Goal: Task Accomplishment & Management: Complete application form

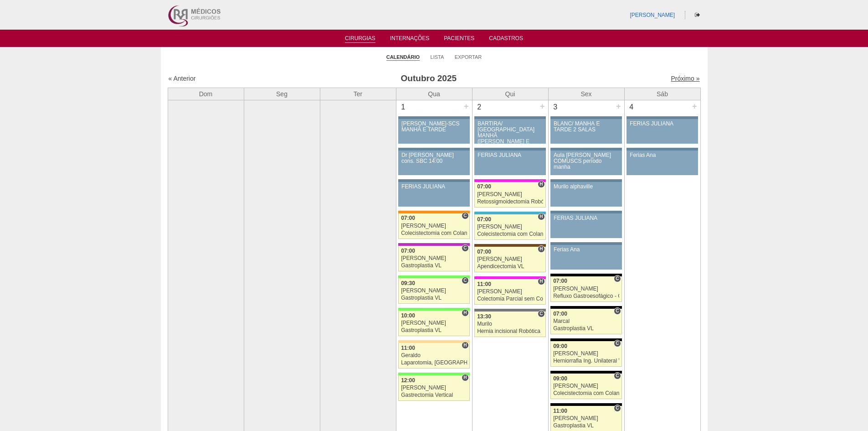
click at [687, 76] on link "Próximo »" at bounding box center [685, 78] width 29 height 7
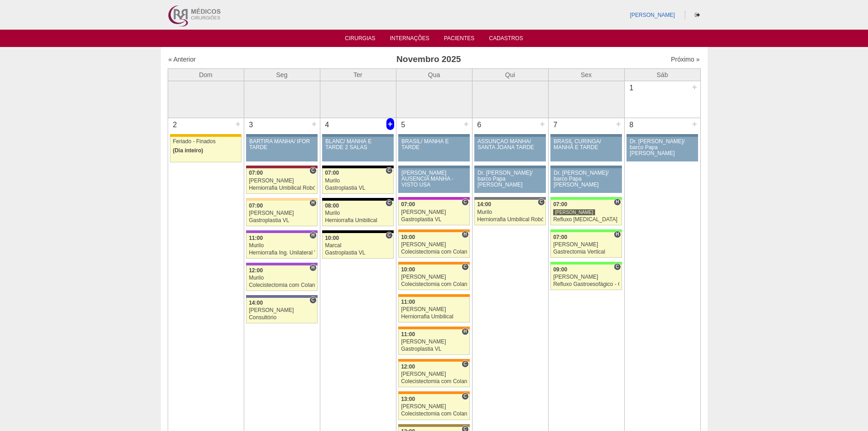
click at [390, 126] on div "+" at bounding box center [390, 124] width 8 height 12
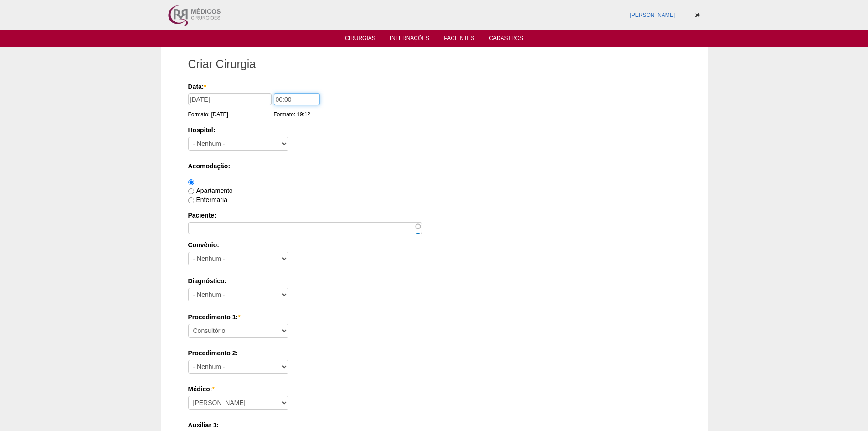
click at [278, 97] on input "00:00" at bounding box center [297, 99] width 46 height 12
type input "07:00"
drag, startPoint x: 281, startPoint y: 144, endPoint x: 282, endPoint y: 136, distance: 7.3
click at [281, 144] on select "- Nenhum - 9 de Julho Albert Einstein Alvorada América Assunção Bartira Benefic…" at bounding box center [238, 144] width 100 height 14
select select "67"
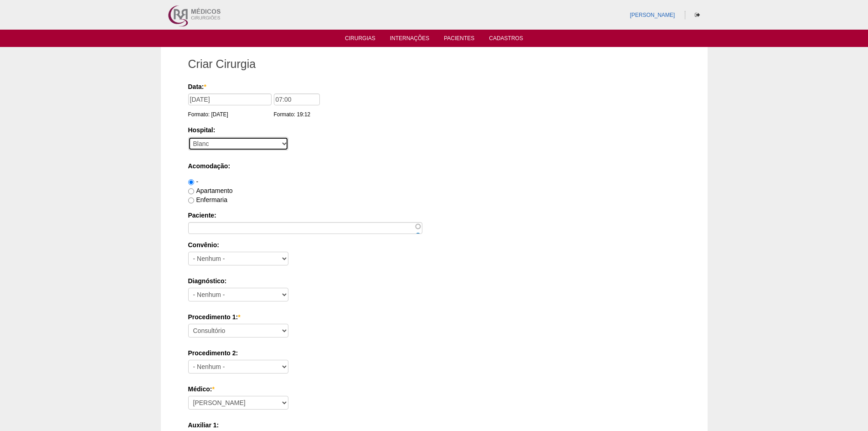
click at [188, 137] on select "- Nenhum - 9 de Julho Albert Einstein Alvorada América Assunção Bartira Benefic…" at bounding box center [238, 144] width 100 height 14
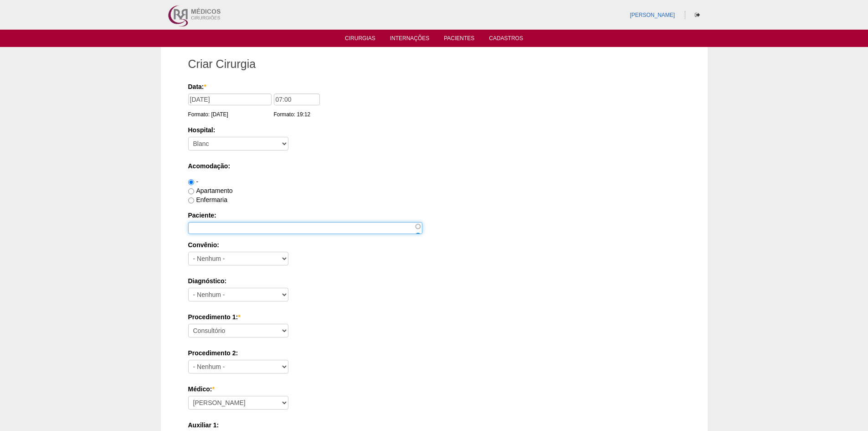
click at [282, 222] on input "Paciente:" at bounding box center [305, 228] width 234 height 12
click at [189, 198] on input "Enfermaria" at bounding box center [191, 200] width 6 height 6
radio input "true"
click at [262, 216] on label "Paciente:" at bounding box center [434, 215] width 492 height 9
click at [262, 222] on input "Paciente:" at bounding box center [305, 228] width 234 height 12
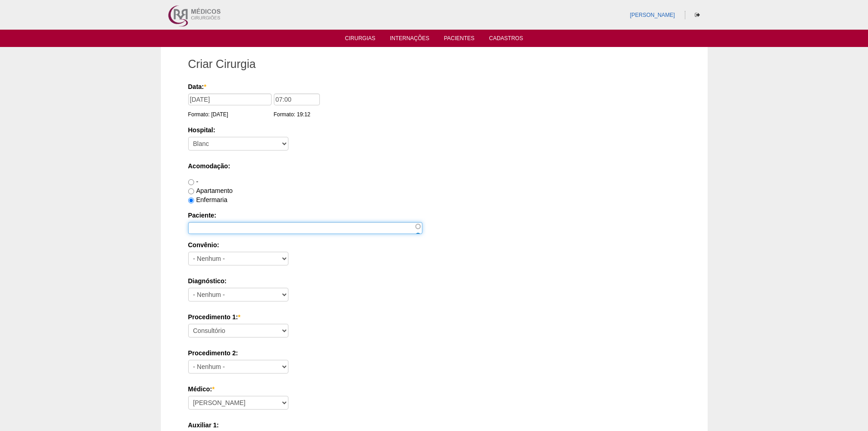
click at [262, 223] on input "Paciente:" at bounding box center [305, 228] width 234 height 12
type input "ANA CRISTINA CARREIRA"
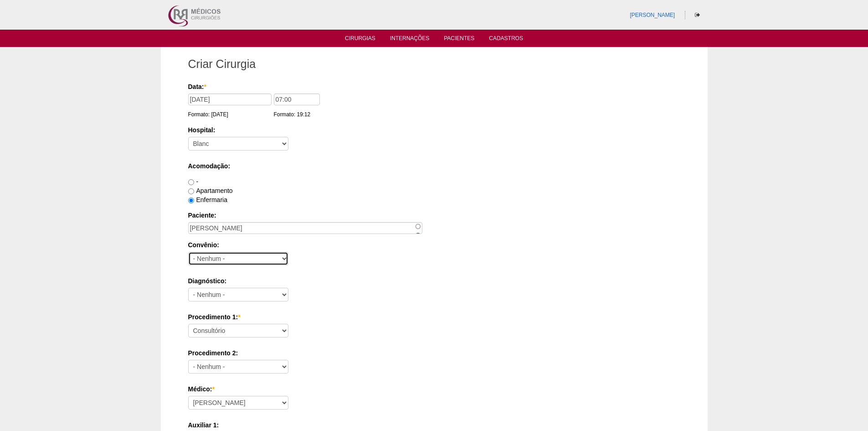
click at [285, 263] on select "- Nenhum - Abet Afresp Allianz Amil Blue Life Caasp Cabesp Caixa de Pensões Car…" at bounding box center [238, 259] width 100 height 14
select select "8907"
click at [188, 252] on select "- Nenhum - Abet Afresp Allianz Amil Blue Life Caasp Cabesp Caixa de Pensões Car…" at bounding box center [238, 259] width 100 height 14
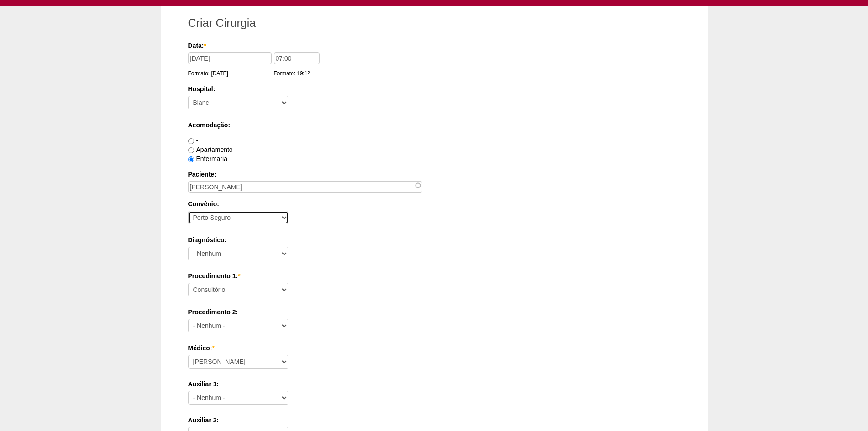
scroll to position [91, 0]
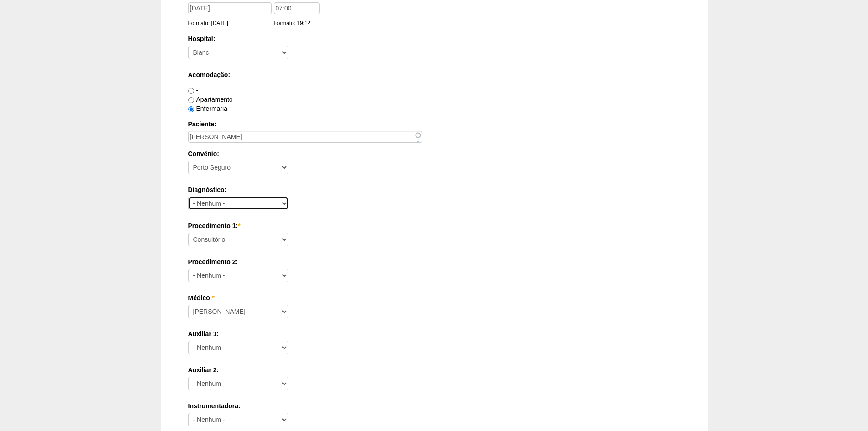
click at [281, 207] on select "- Nenhum - Abdome Agudo Abscesso Hepático Abscesso Perianal Abscesso Peritoneal…" at bounding box center [238, 203] width 100 height 14
select select "34542"
click at [188, 196] on select "- Nenhum - Abdome Agudo Abscesso Hepático Abscesso Perianal Abscesso Peritoneal…" at bounding box center [238, 203] width 100 height 14
click at [278, 237] on select "Consultório Abscesso Hepático - Drenagem Abscesso perianal Amputação Abdômino P…" at bounding box center [238, 239] width 100 height 14
select select "3735"
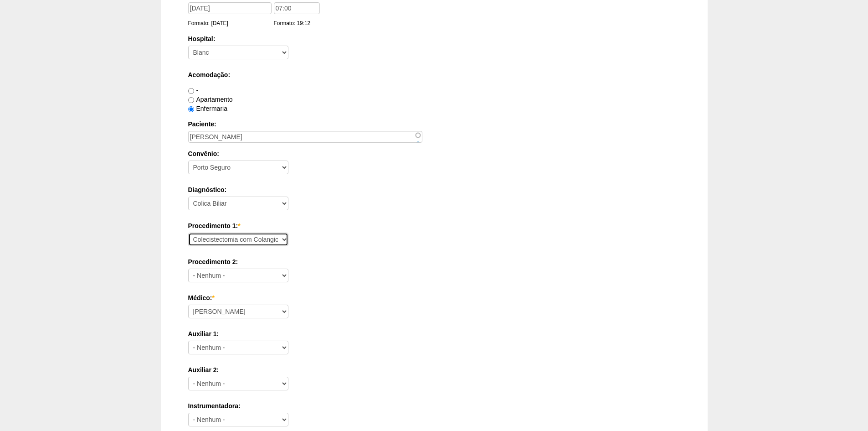
click at [188, 232] on select "Consultório Abscesso Hepático - Drenagem Abscesso perianal Amputação Abdômino P…" at bounding box center [238, 239] width 100 height 14
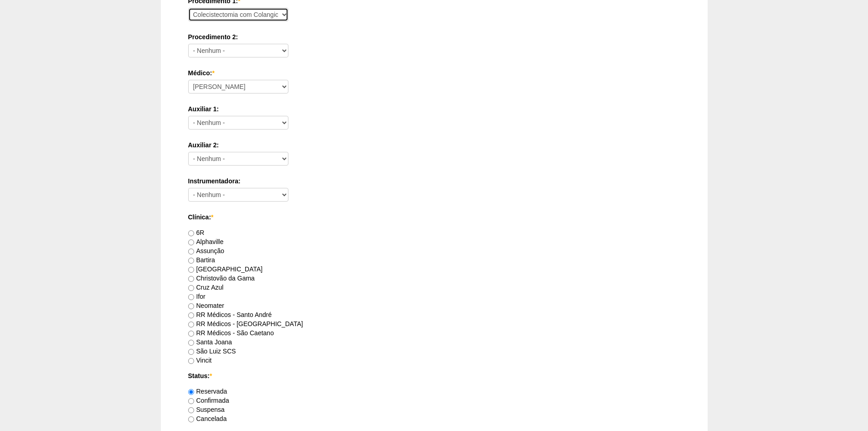
scroll to position [365, 0]
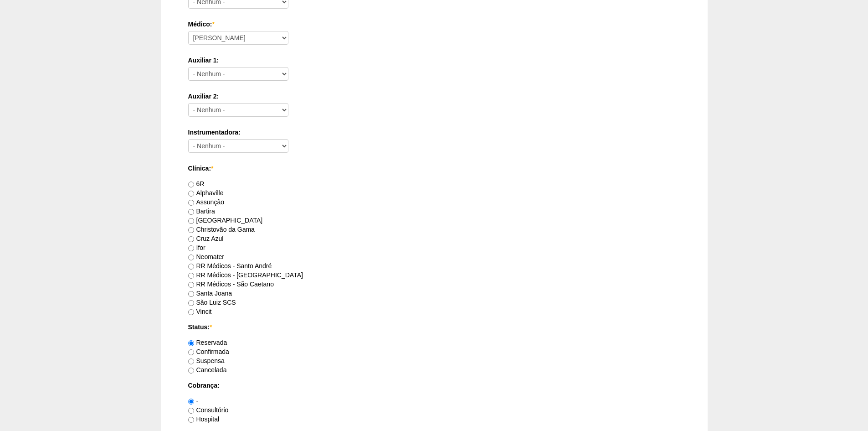
click at [256, 284] on label "RR Médicos - São Caetano" at bounding box center [231, 283] width 86 height 7
click at [194, 284] on input "RR Médicos - São Caetano" at bounding box center [191, 285] width 6 height 6
radio input "true"
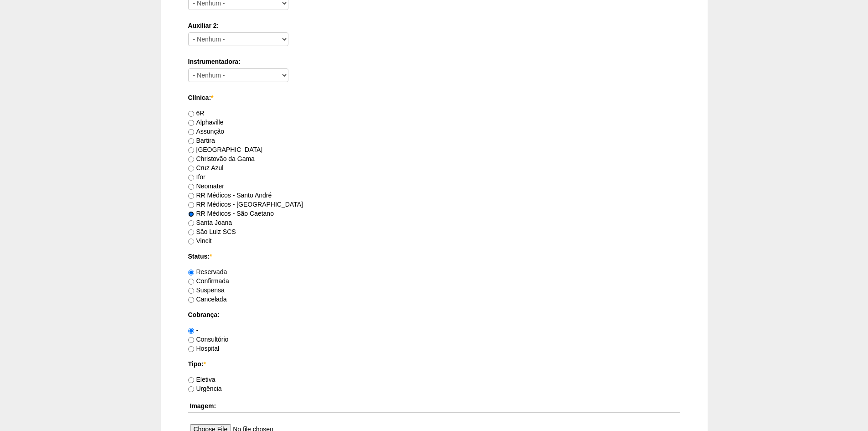
scroll to position [547, 0]
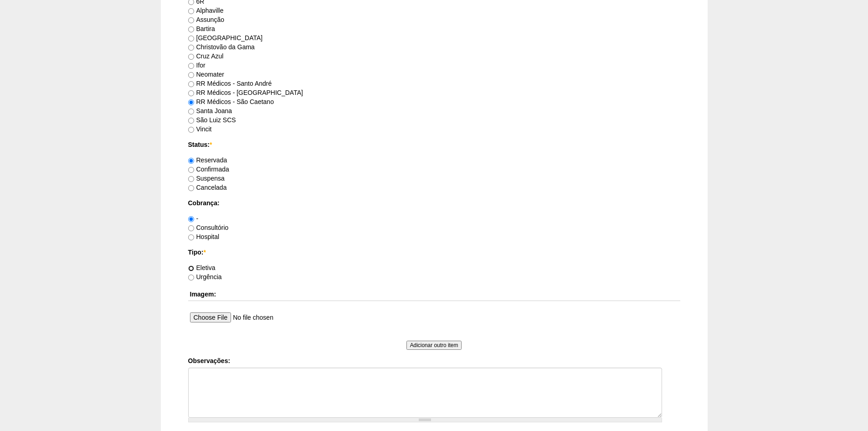
click at [193, 267] on input "Eletiva" at bounding box center [191, 268] width 6 height 6
radio input "true"
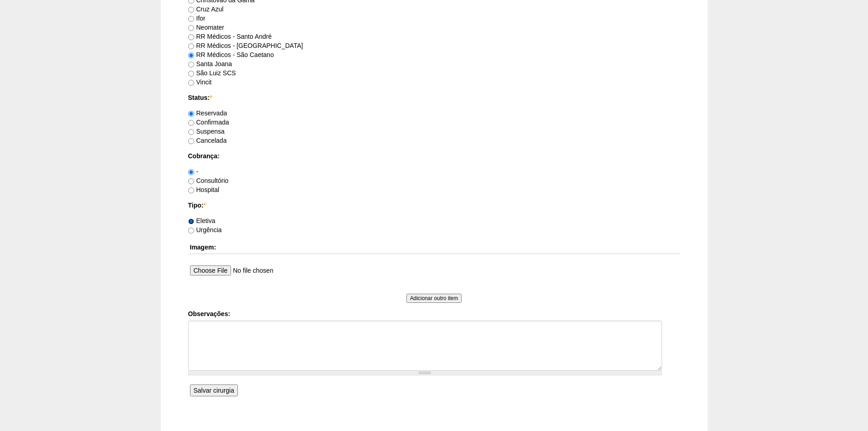
scroll to position [649, 0]
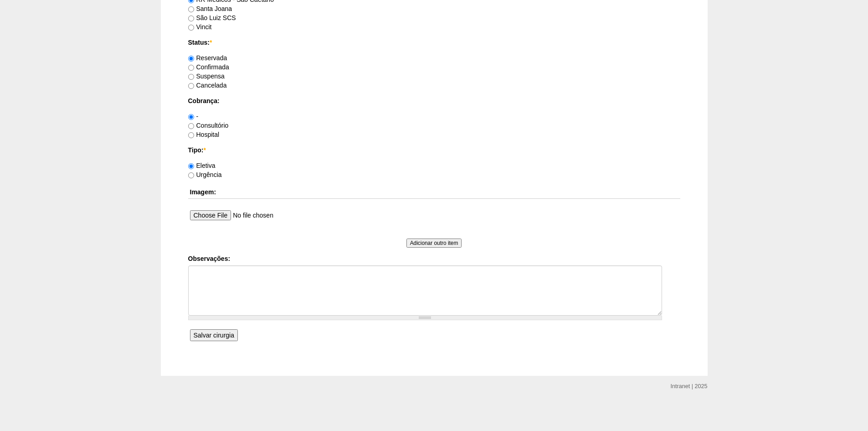
click at [204, 331] on input "Salvar cirurgia" at bounding box center [214, 335] width 48 height 12
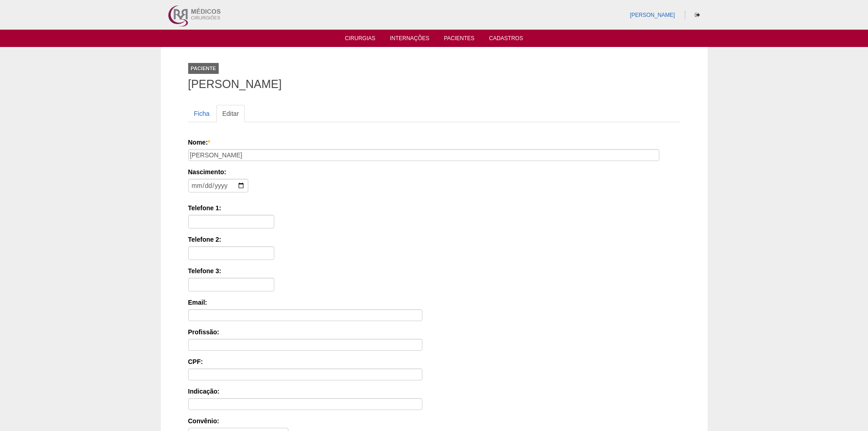
click at [229, 211] on label "Telefone 1:" at bounding box center [434, 207] width 492 height 9
click at [229, 215] on input "Telefone 1:" at bounding box center [231, 222] width 86 height 14
click at [229, 221] on input "Telefone 1:" at bounding box center [231, 222] width 86 height 14
click at [386, 216] on div "Telefone 1:" at bounding box center [434, 215] width 492 height 25
drag, startPoint x: 260, startPoint y: 227, endPoint x: 293, endPoint y: 214, distance: 35.6
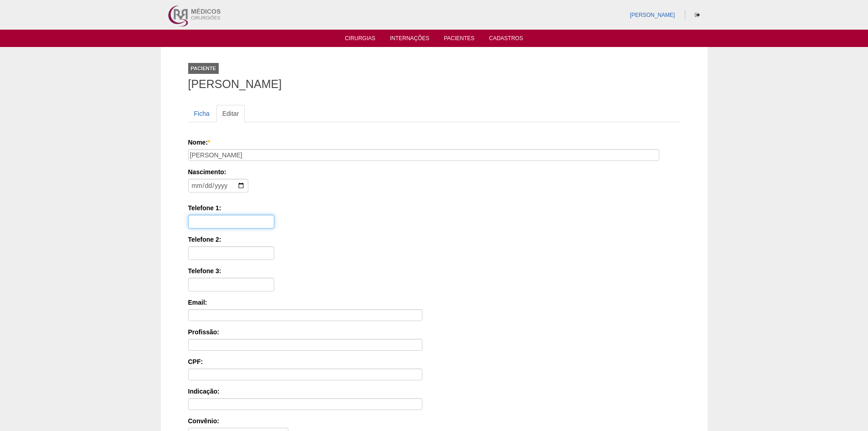
click at [260, 227] on input "Telefone 1:" at bounding box center [231, 222] width 86 height 14
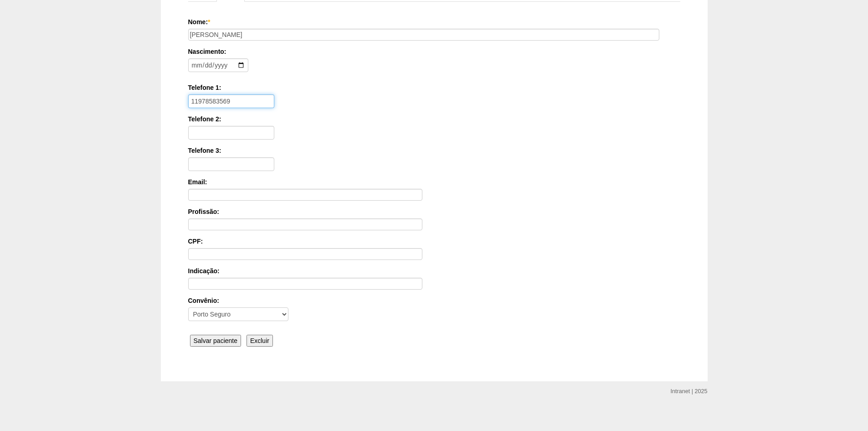
scroll to position [126, 0]
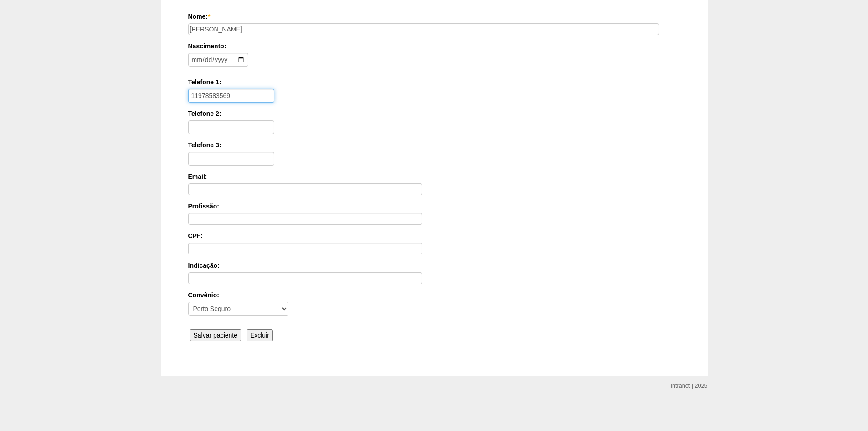
type input "11978583569"
click at [220, 334] on input "Salvar paciente" at bounding box center [215, 335] width 51 height 12
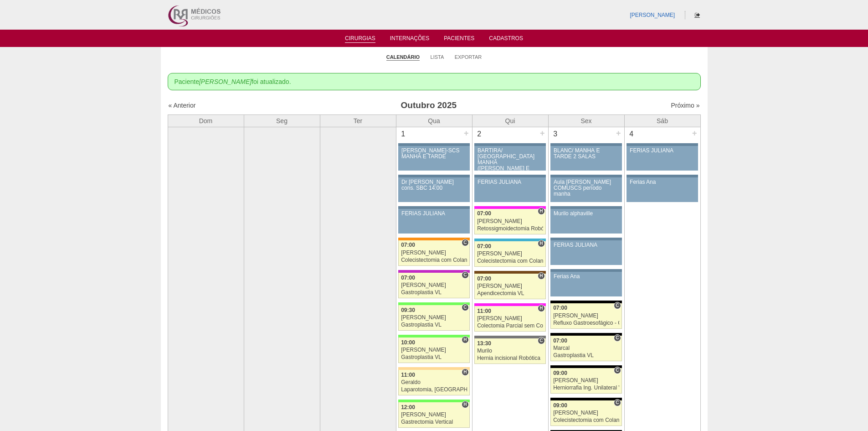
click at [699, 15] on icon at bounding box center [697, 14] width 5 height 5
